Goal: Navigation & Orientation: Understand site structure

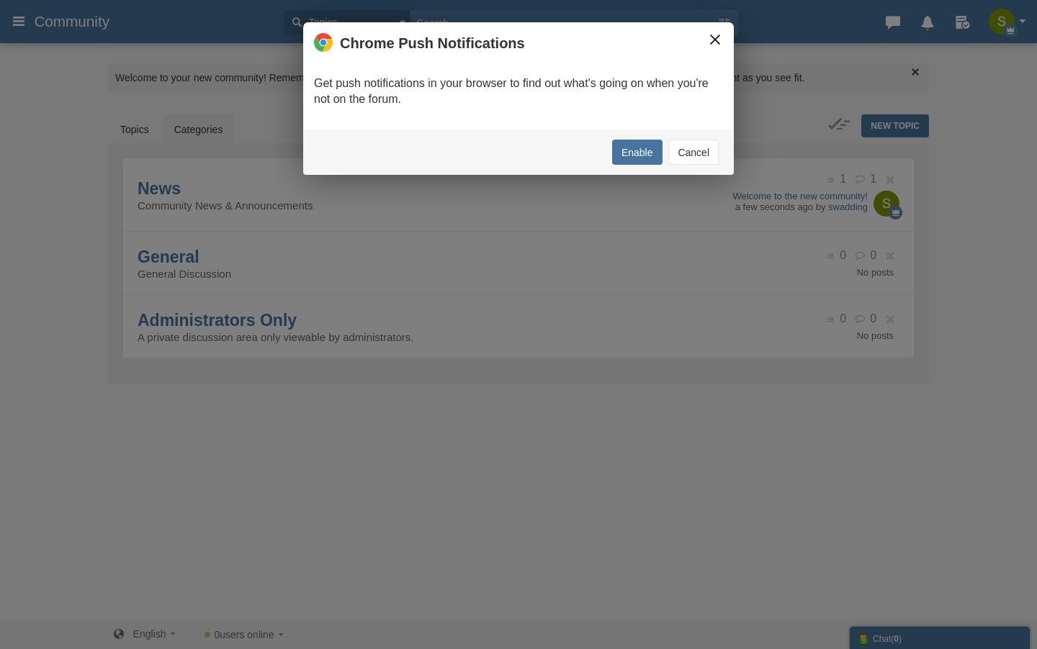
click at [710, 41] on button "×" at bounding box center [715, 40] width 16 height 16
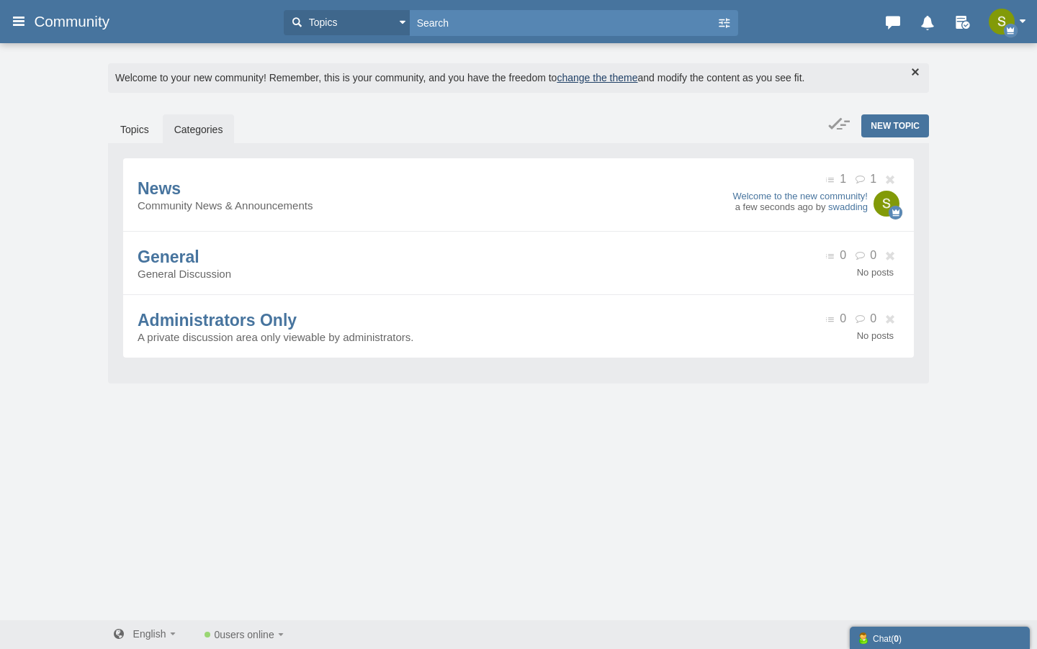
click at [2, 15] on div "Categories Members Calendar Community Topics Topics Members" at bounding box center [518, 21] width 1037 height 29
click at [14, 22] on icon at bounding box center [19, 21] width 16 height 26
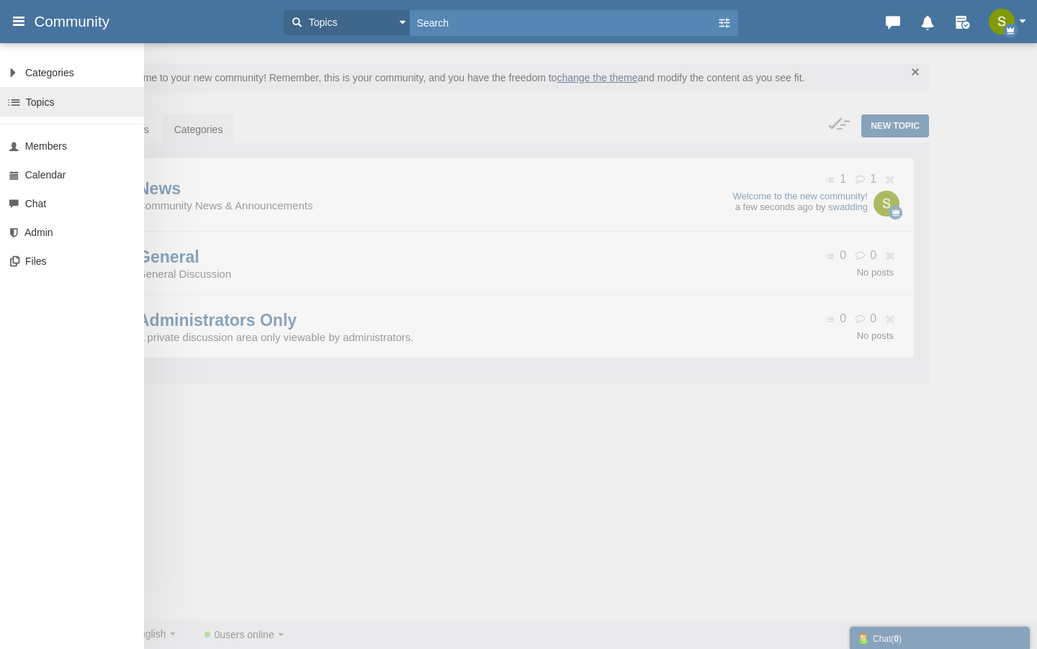
click at [36, 95] on link "Topics" at bounding box center [72, 102] width 144 height 30
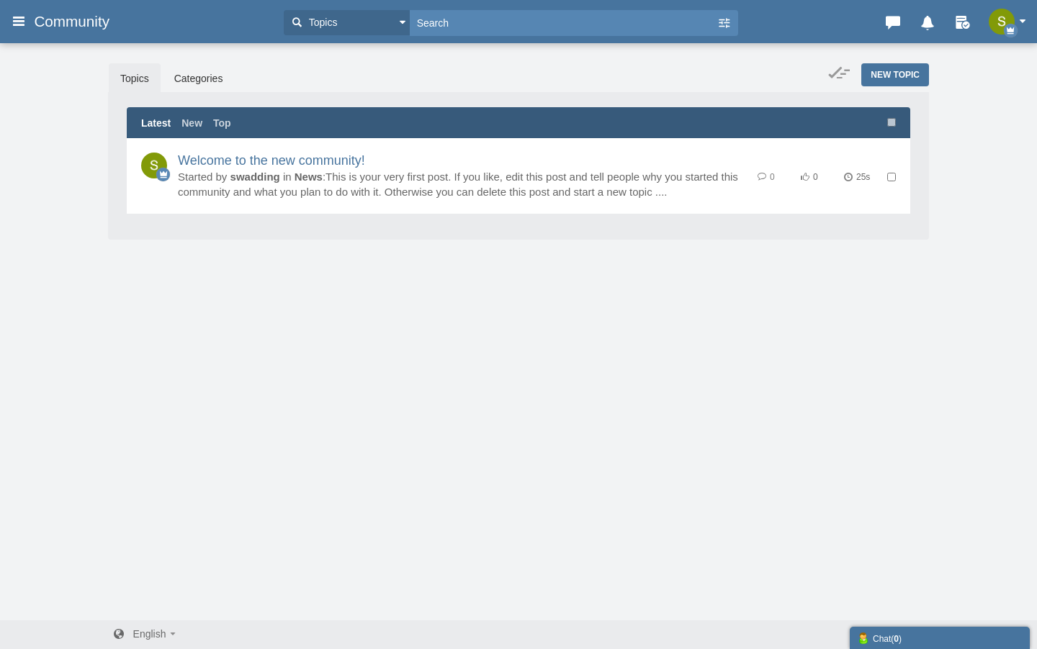
click at [326, 308] on div "Messages are turned off. Enable them to send or receive messages. Enable Messag…" at bounding box center [518, 331] width 1037 height 579
click at [199, 71] on link "Categories" at bounding box center [199, 78] width 72 height 30
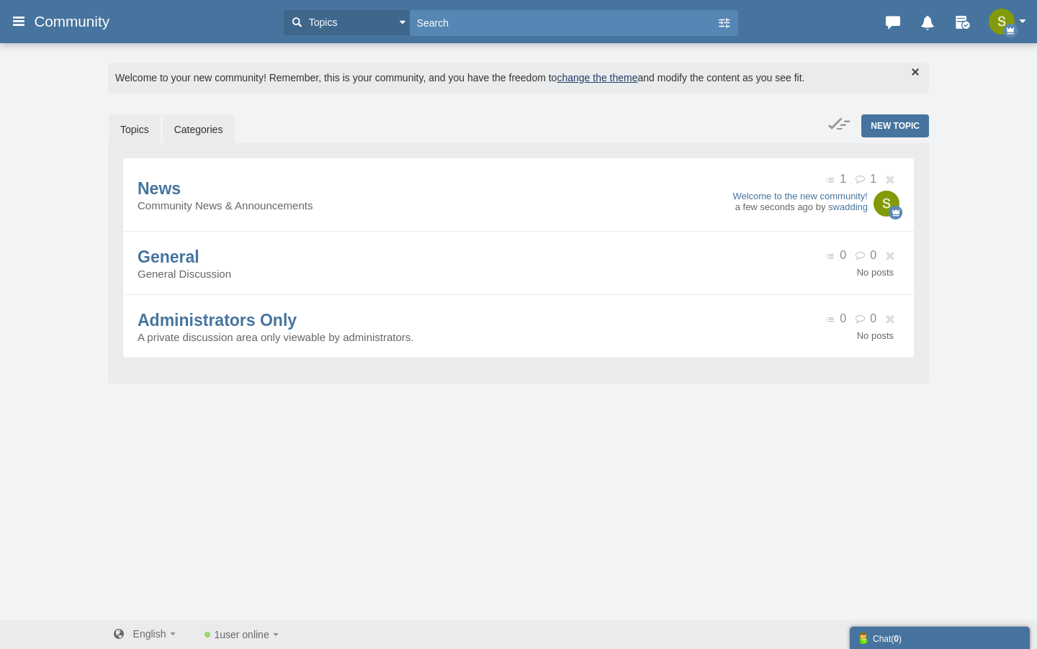
click at [130, 125] on link "Topics" at bounding box center [135, 129] width 52 height 30
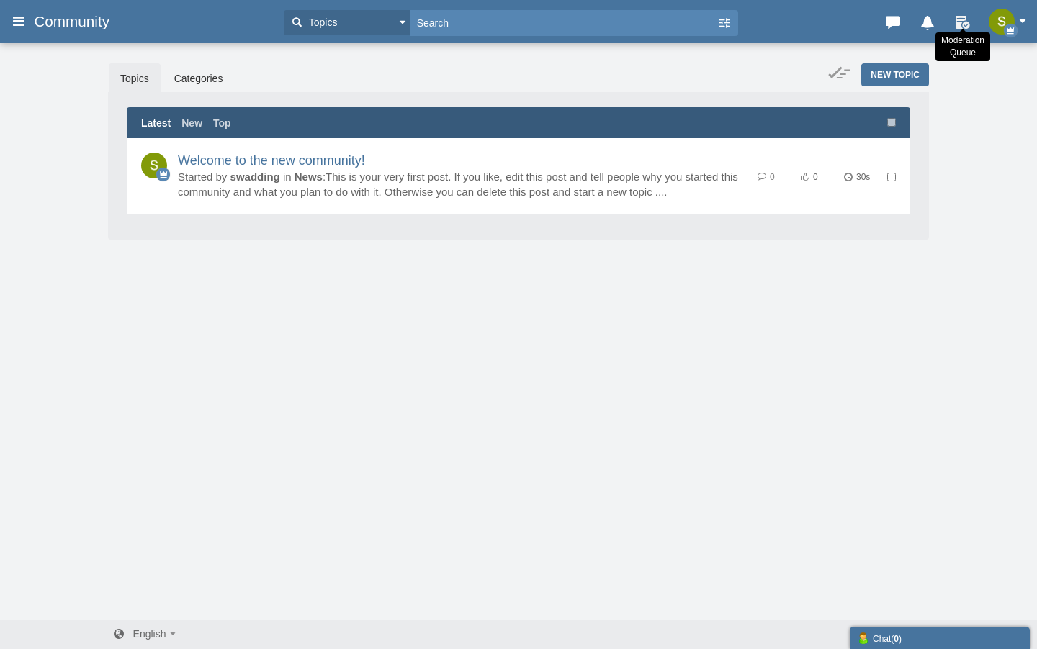
click at [963, 19] on icon at bounding box center [963, 19] width 22 height 14
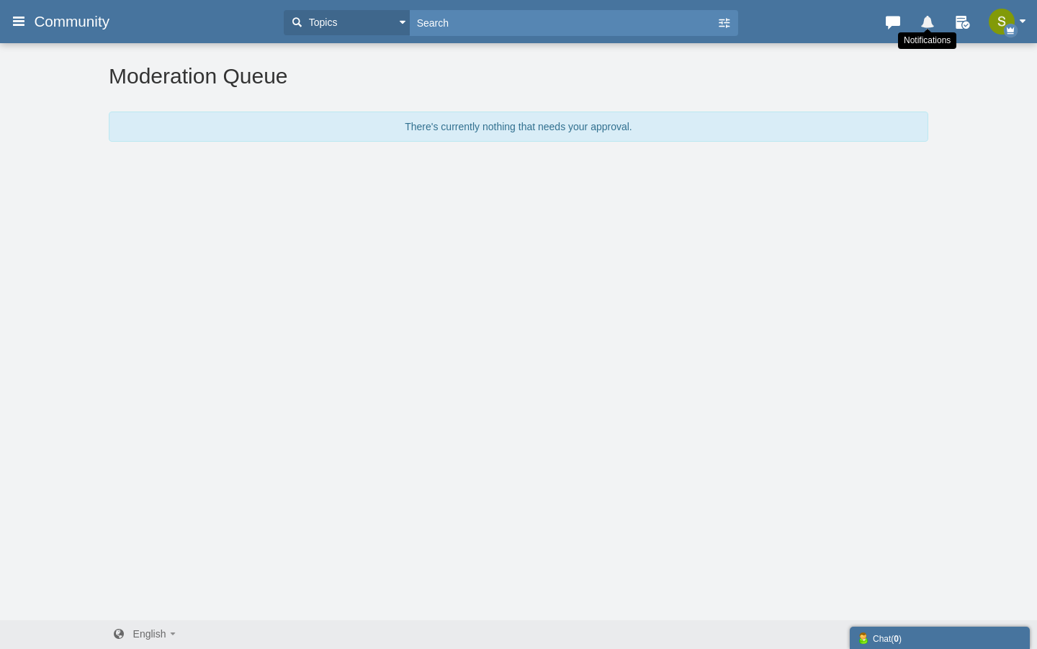
click at [919, 24] on icon at bounding box center [927, 19] width 20 height 14
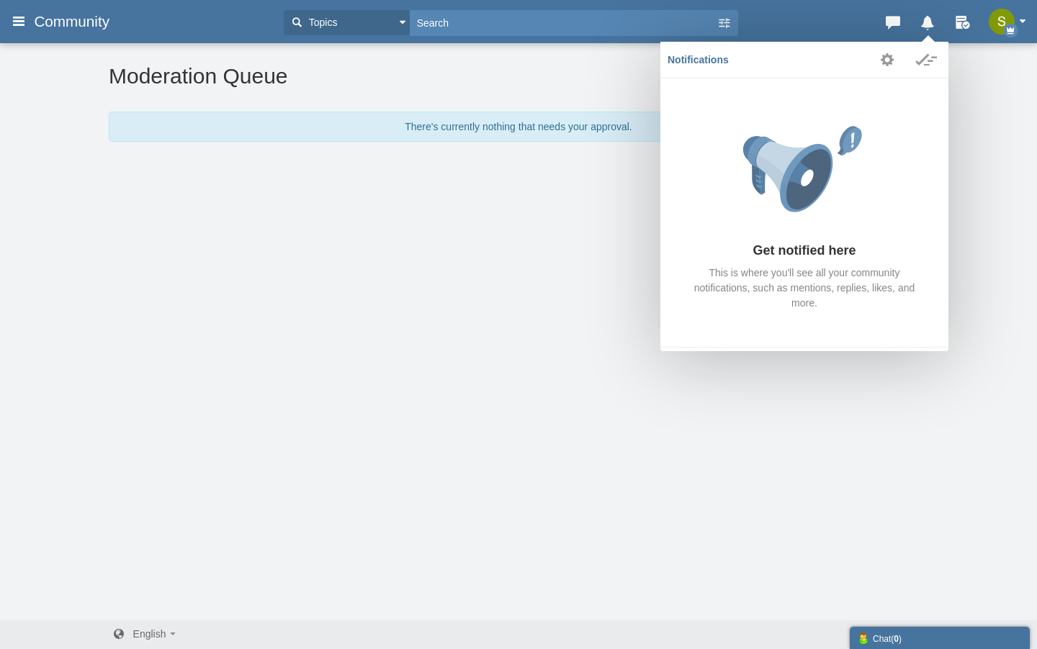
click at [905, 24] on link at bounding box center [892, 21] width 35 height 24
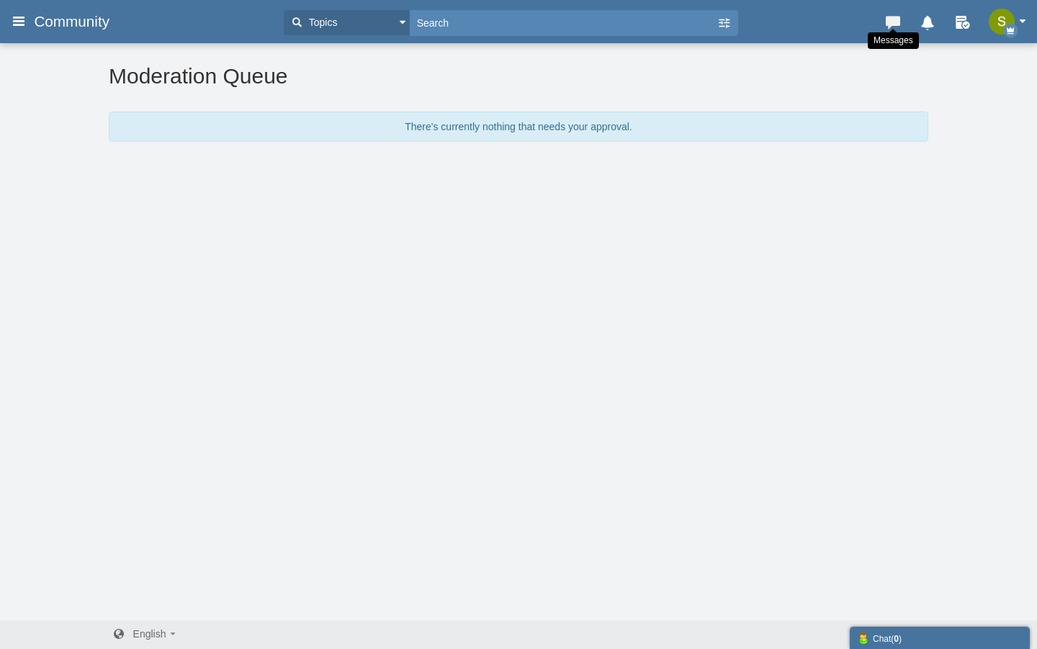
click at [900, 24] on icon at bounding box center [893, 19] width 20 height 14
click at [892, 22] on icon at bounding box center [893, 19] width 20 height 14
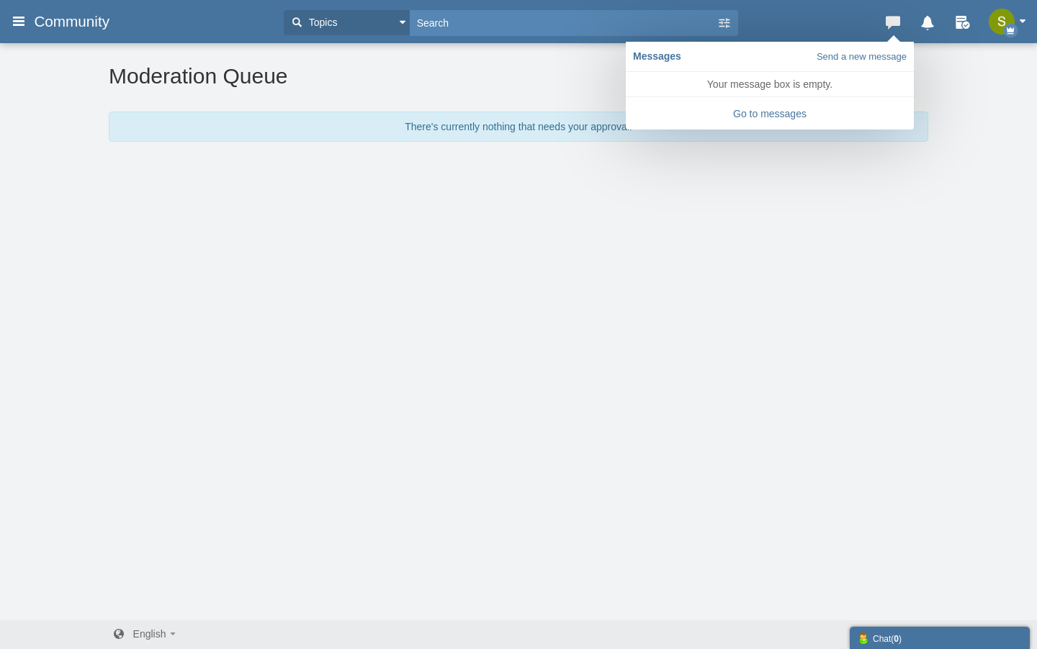
click at [891, 21] on icon at bounding box center [893, 19] width 20 height 14
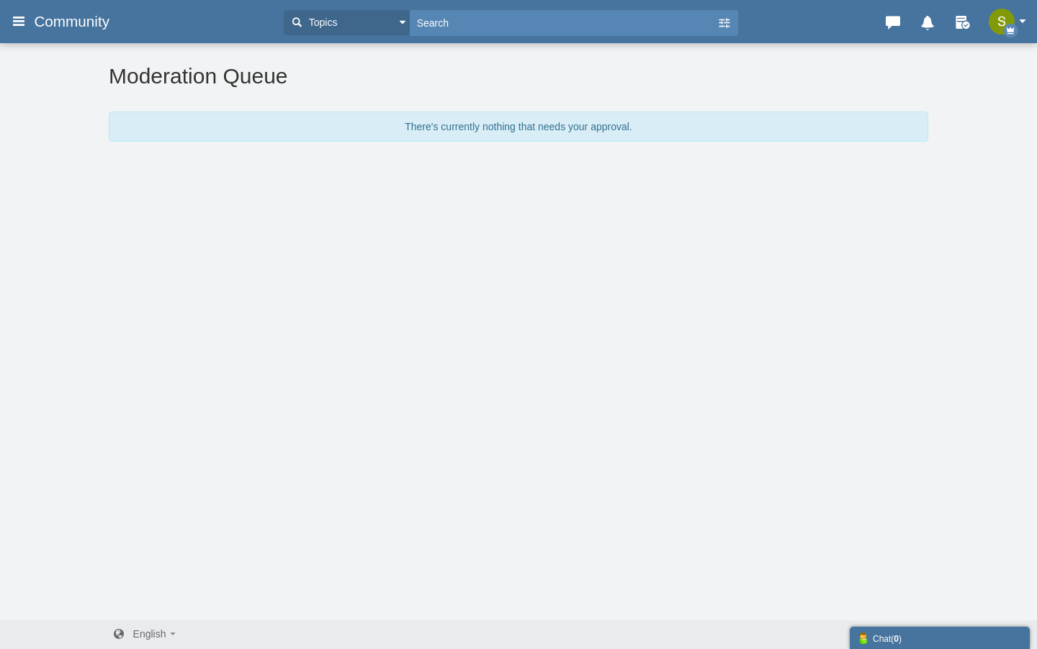
click at [744, 253] on div "Messages are turned off. Enable them to send or receive messages. Enable Messag…" at bounding box center [518, 331] width 1037 height 579
click at [16, 25] on icon at bounding box center [19, 21] width 16 height 26
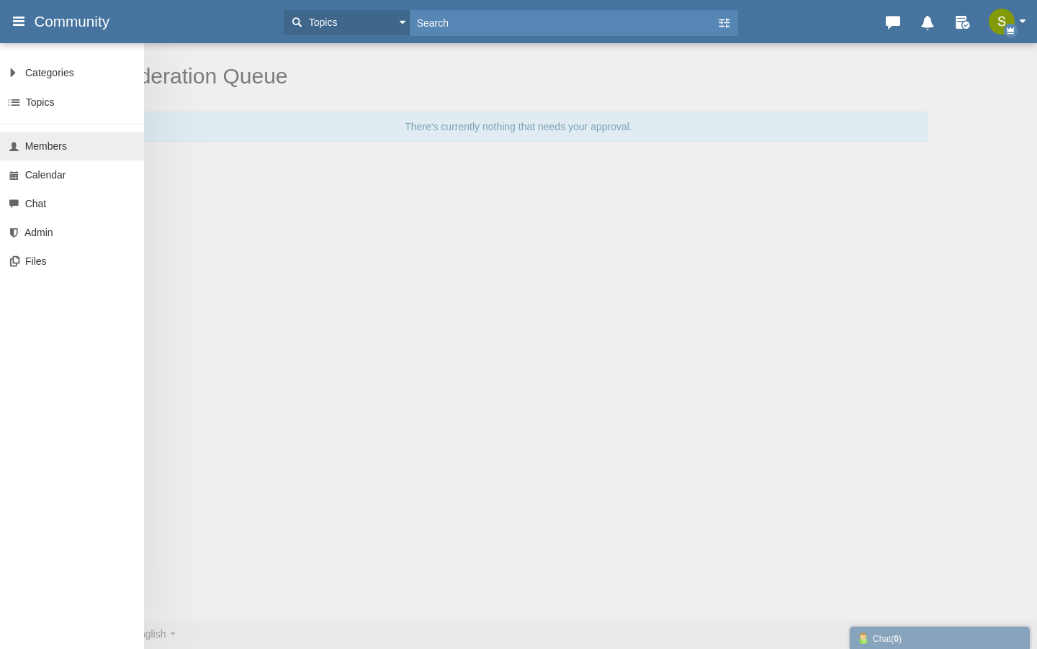
click at [53, 151] on span "Members" at bounding box center [46, 146] width 42 height 12
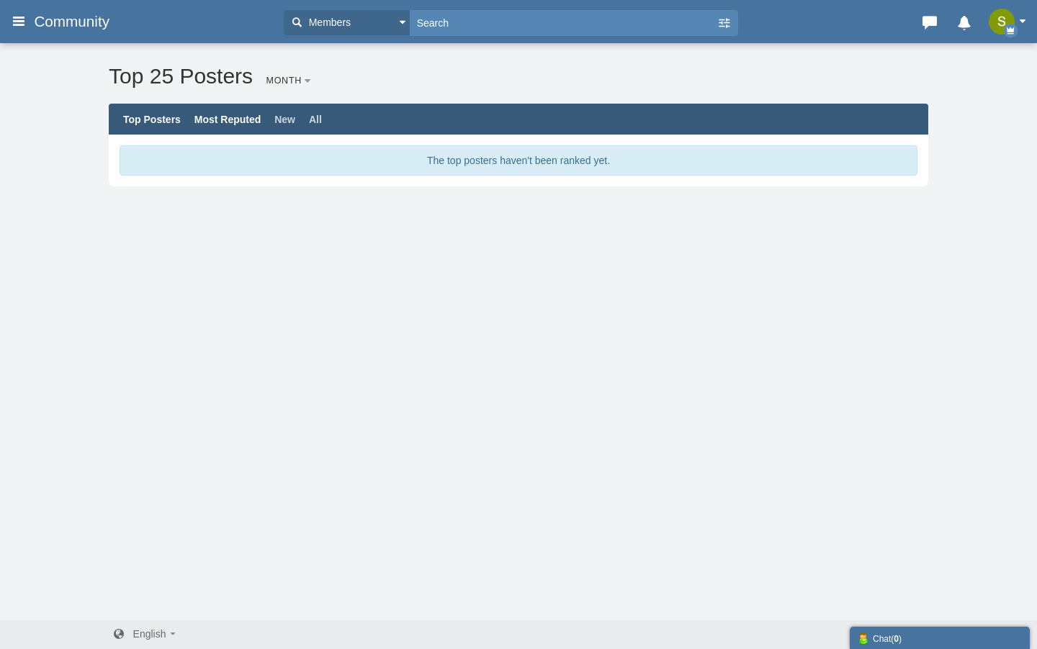
click at [210, 120] on link "Most Reputed" at bounding box center [227, 120] width 67 height 12
click at [157, 118] on link "Top Posters" at bounding box center [152, 120] width 58 height 12
click at [17, 26] on icon at bounding box center [19, 21] width 16 height 26
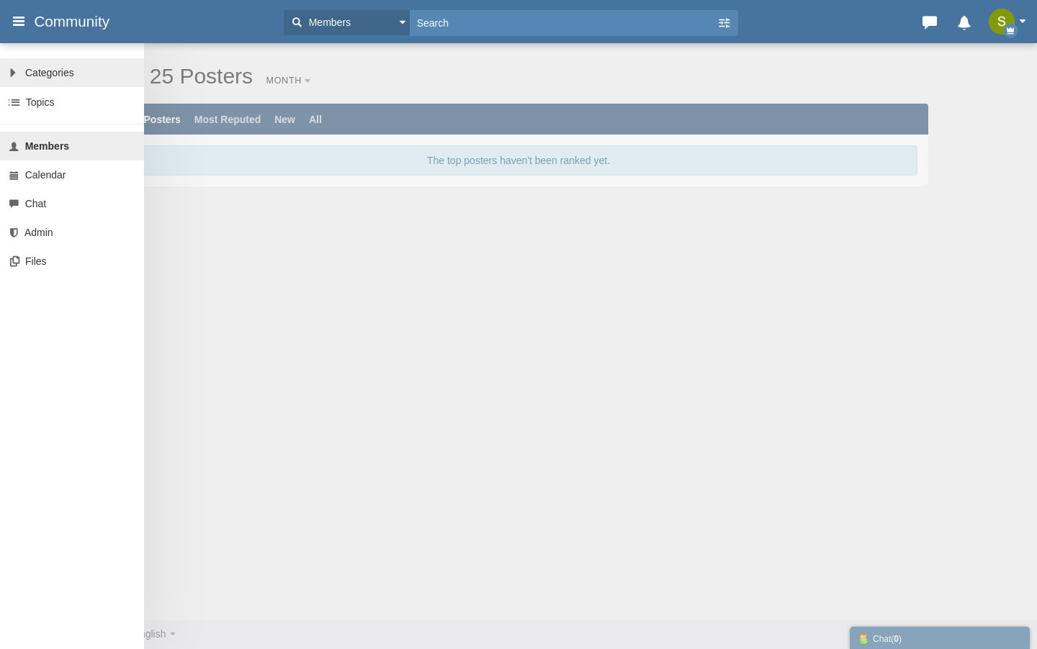
click at [42, 73] on span "Categories" at bounding box center [49, 73] width 49 height 12
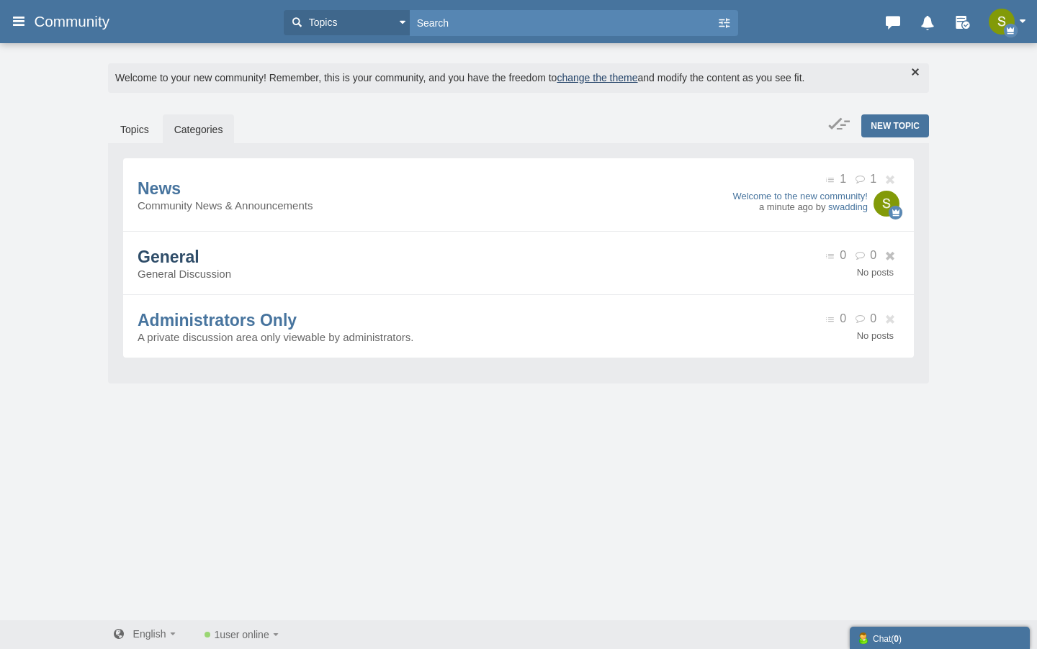
click at [192, 251] on span "General" at bounding box center [169, 257] width 62 height 19
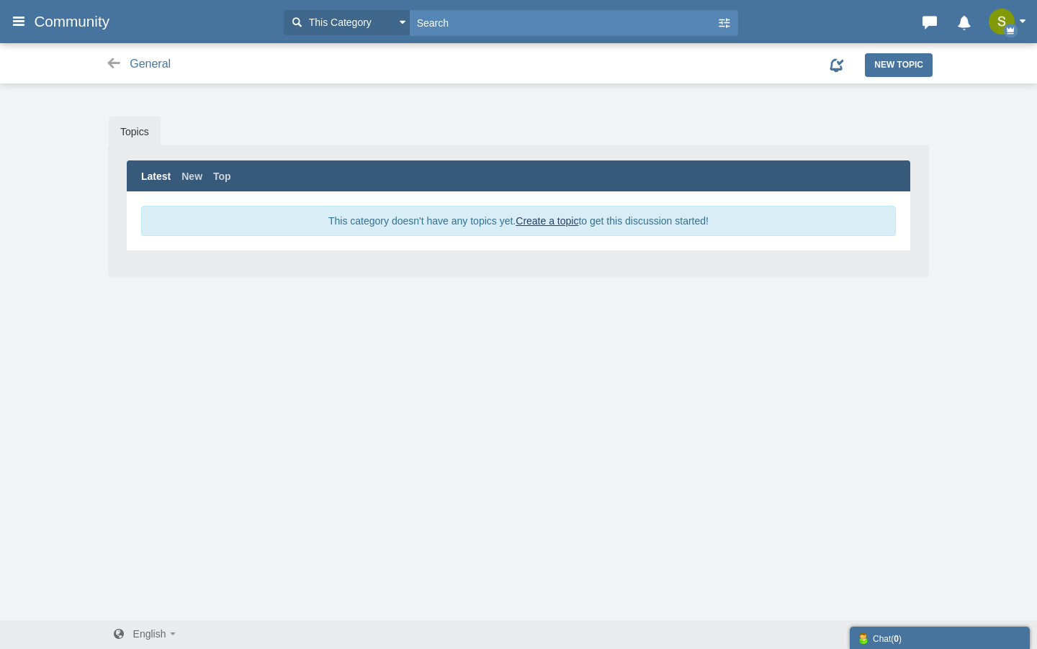
click at [1004, 19] on img "button" at bounding box center [1001, 22] width 26 height 26
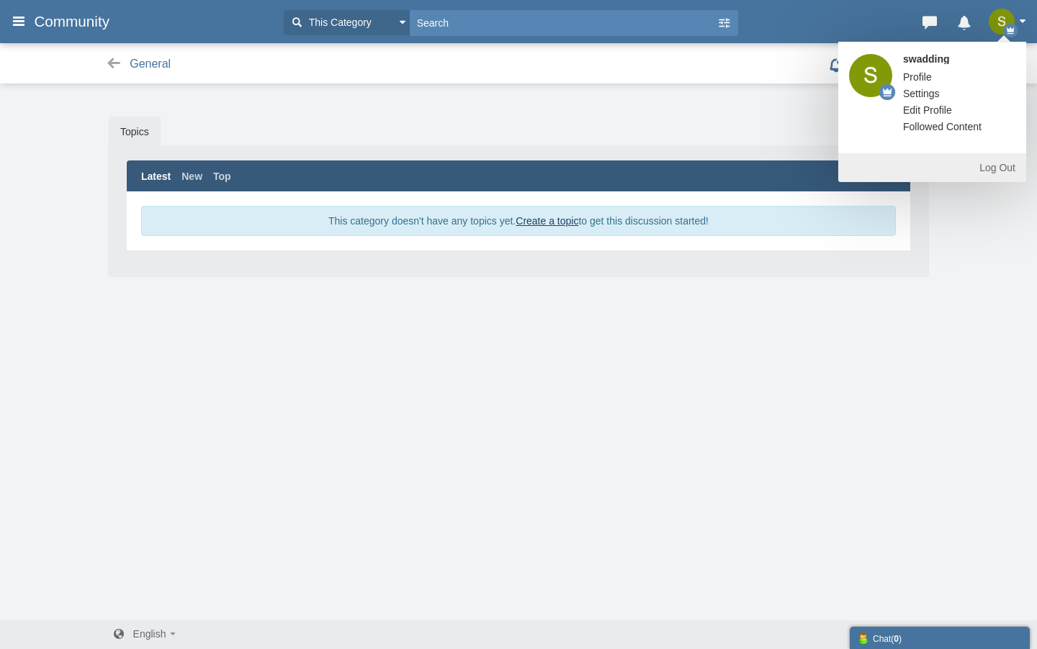
click at [924, 80] on span "Profile" at bounding box center [917, 77] width 29 height 12
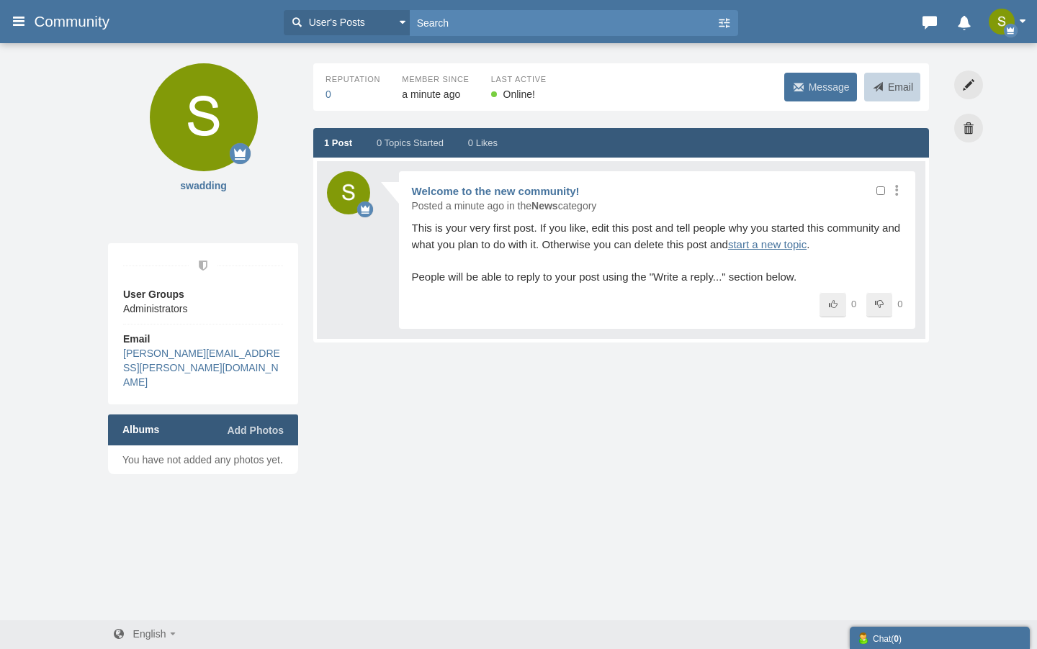
click at [825, 88] on span "Message" at bounding box center [829, 87] width 41 height 12
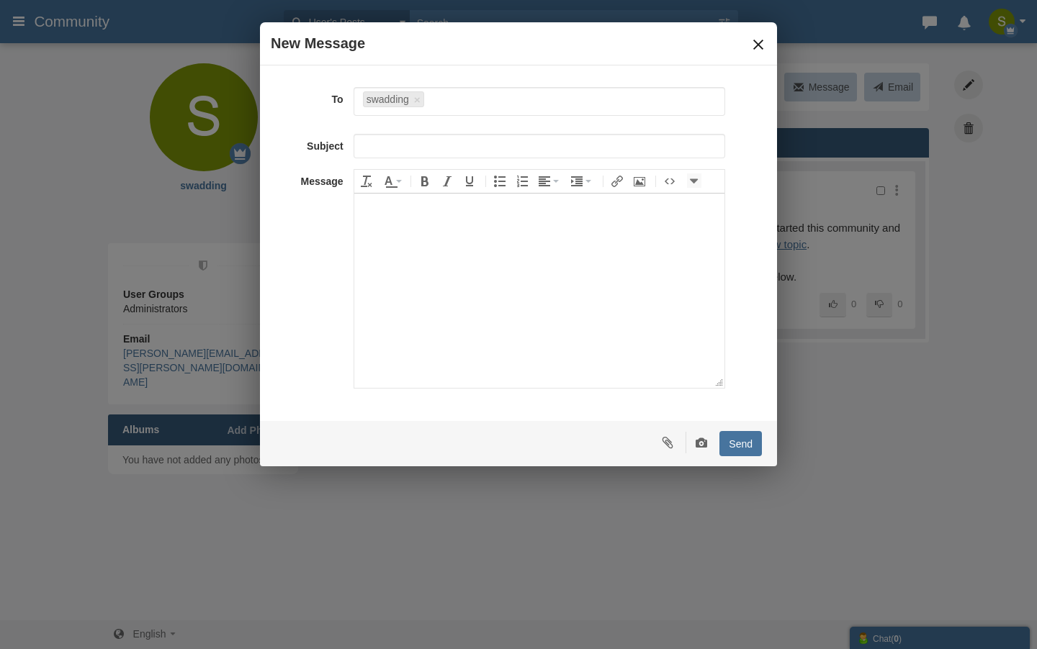
click at [757, 46] on button "×" at bounding box center [758, 45] width 16 height 16
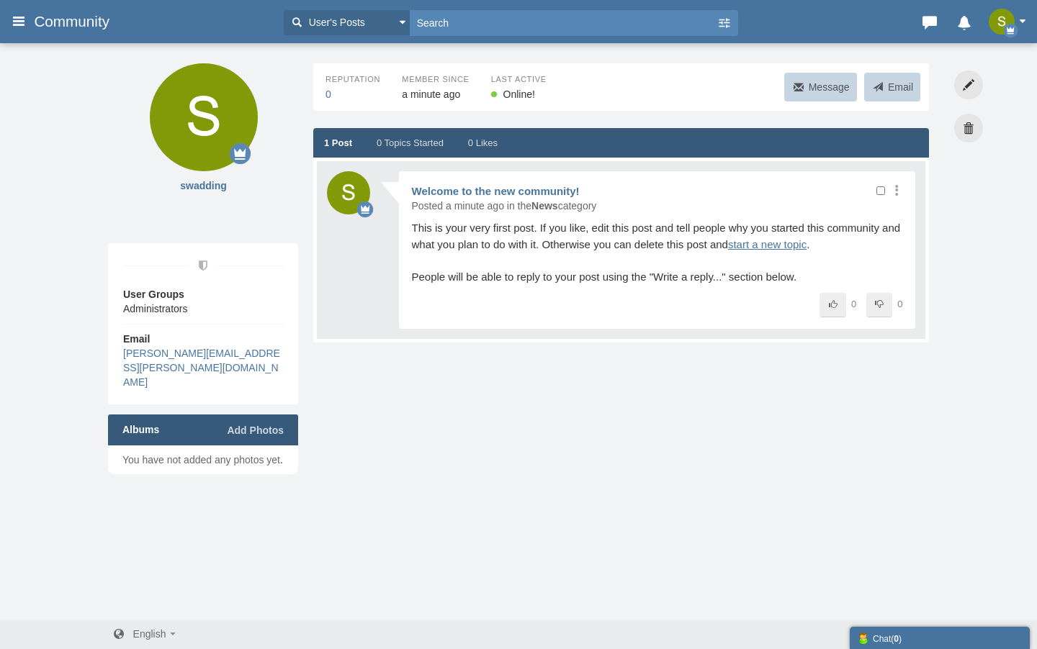
scroll to position [4, 0]
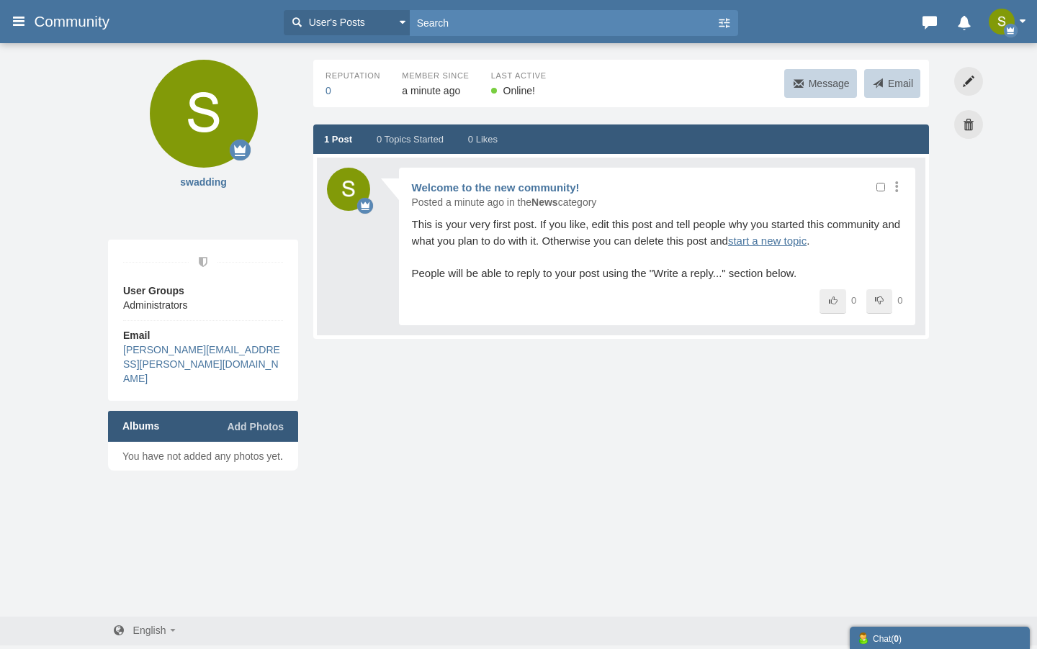
click at [1030, 18] on button "button" at bounding box center [1010, 22] width 45 height 26
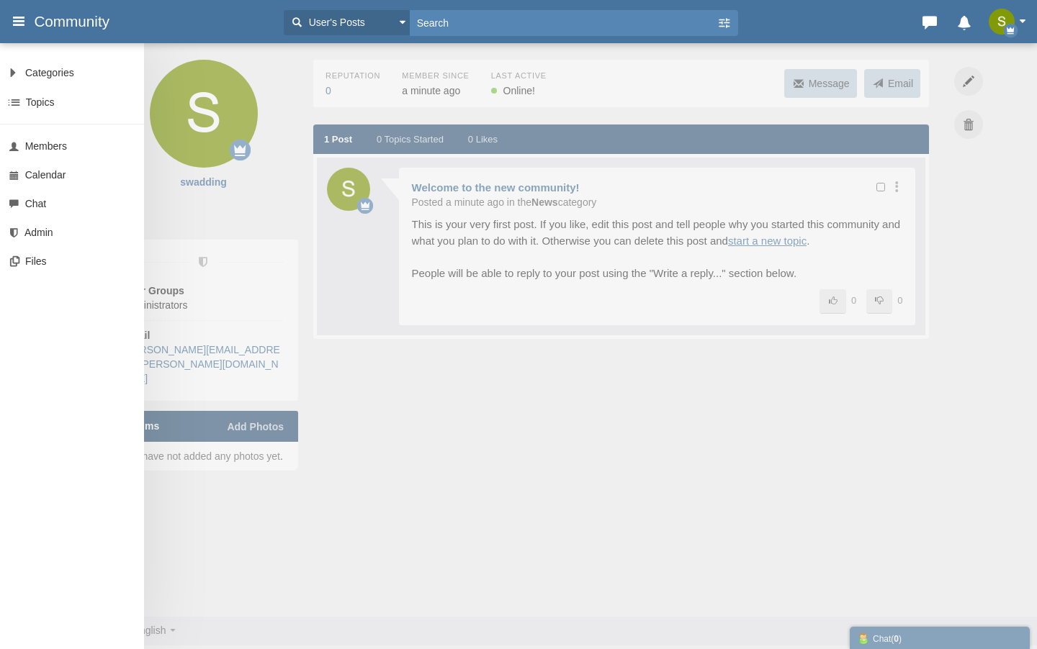
click at [21, 26] on icon at bounding box center [19, 21] width 16 height 26
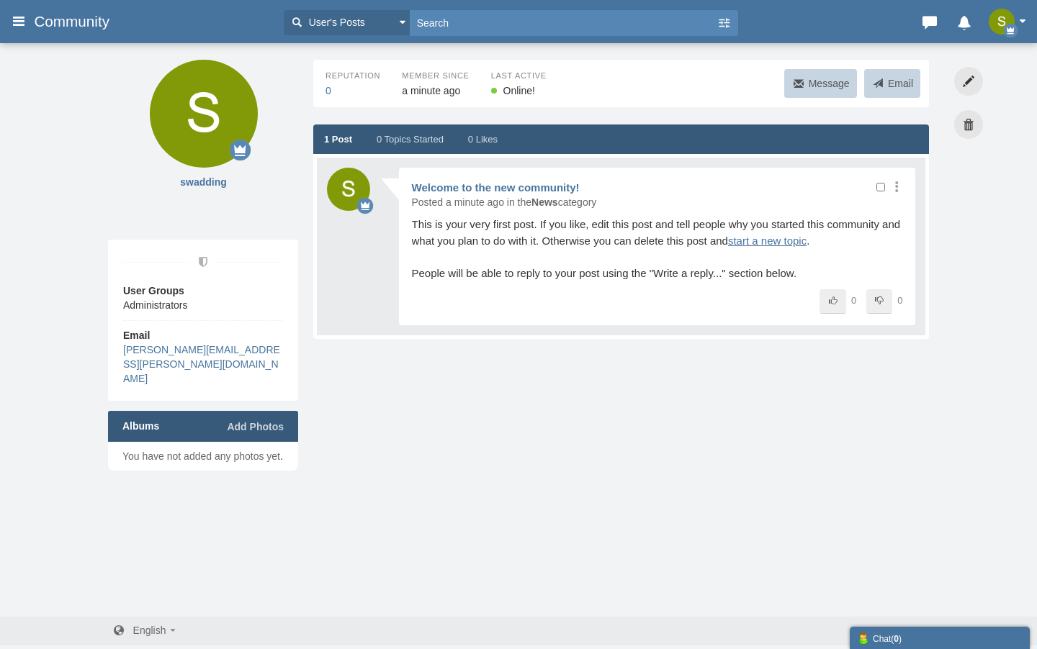
click at [21, 26] on icon at bounding box center [19, 21] width 16 height 26
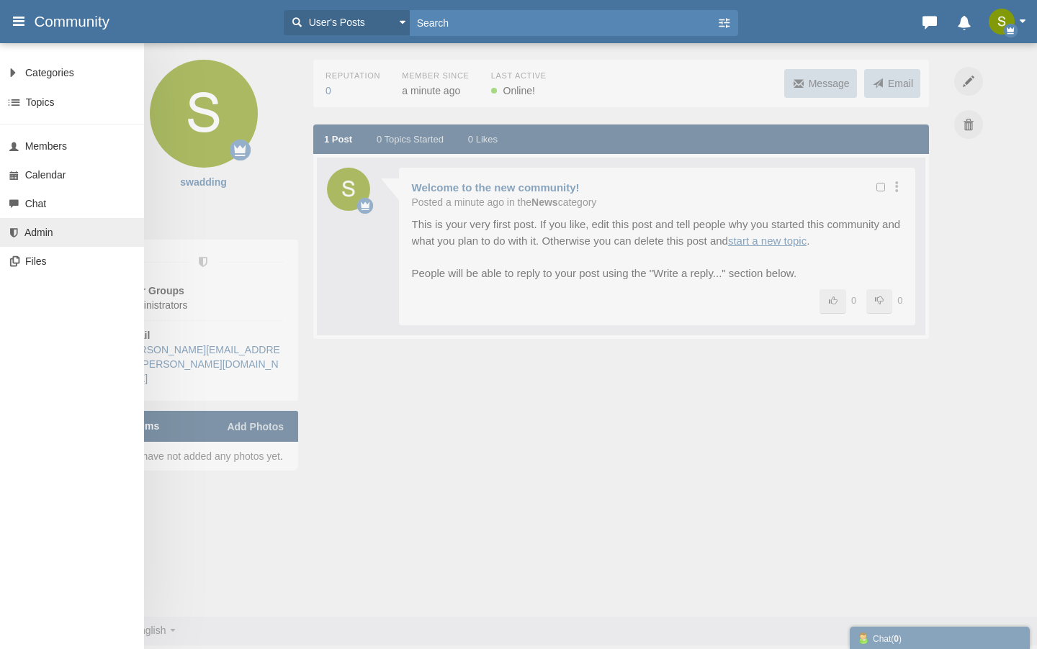
click at [40, 232] on span "Admin" at bounding box center [38, 233] width 29 height 12
